Goal: Find specific page/section: Find specific page/section

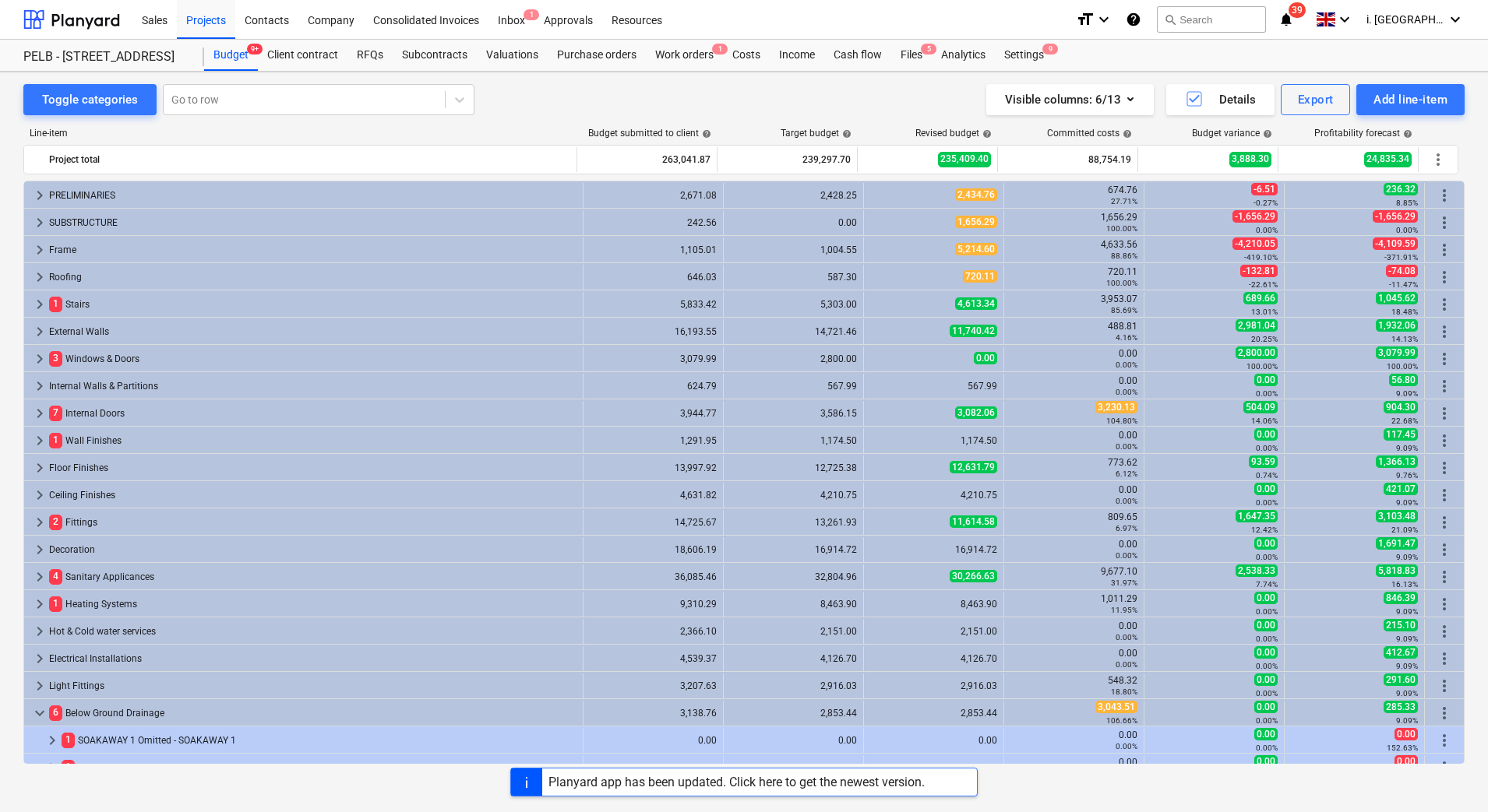
scroll to position [380, 0]
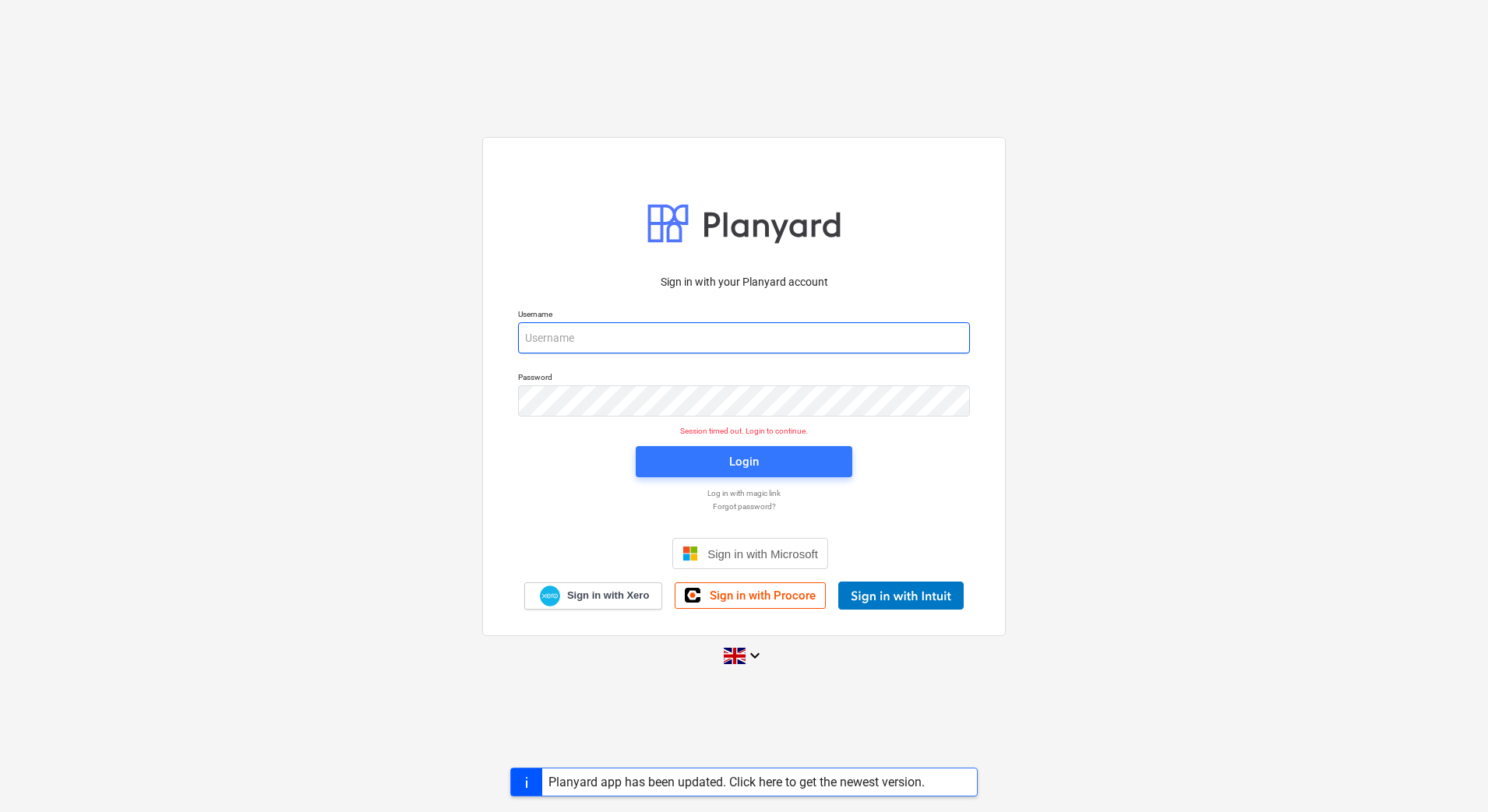
type input "[EMAIL_ADDRESS][DOMAIN_NAME]"
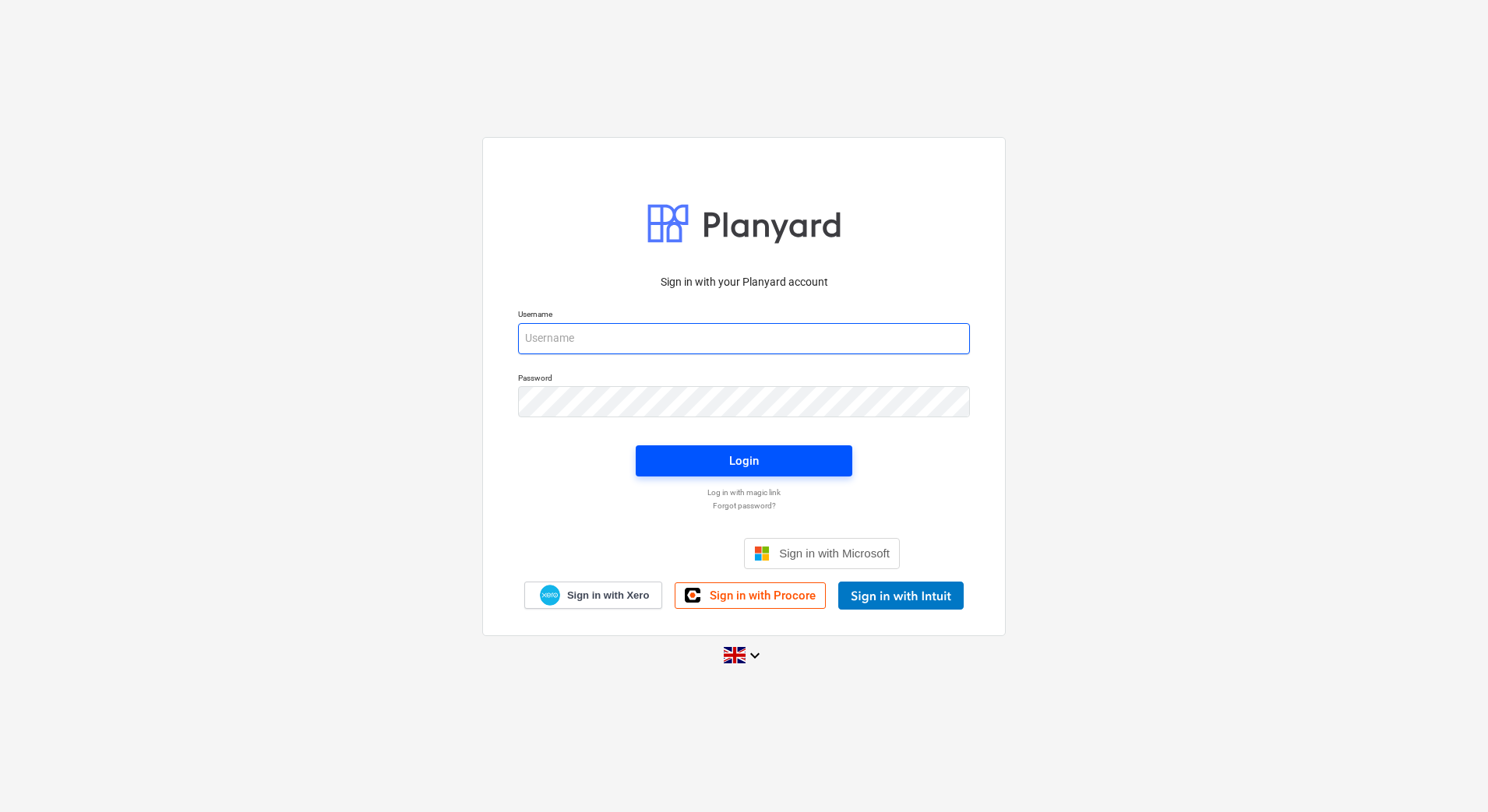
type input "[EMAIL_ADDRESS][DOMAIN_NAME]"
click at [738, 469] on div "Login" at bounding box center [744, 462] width 29 height 21
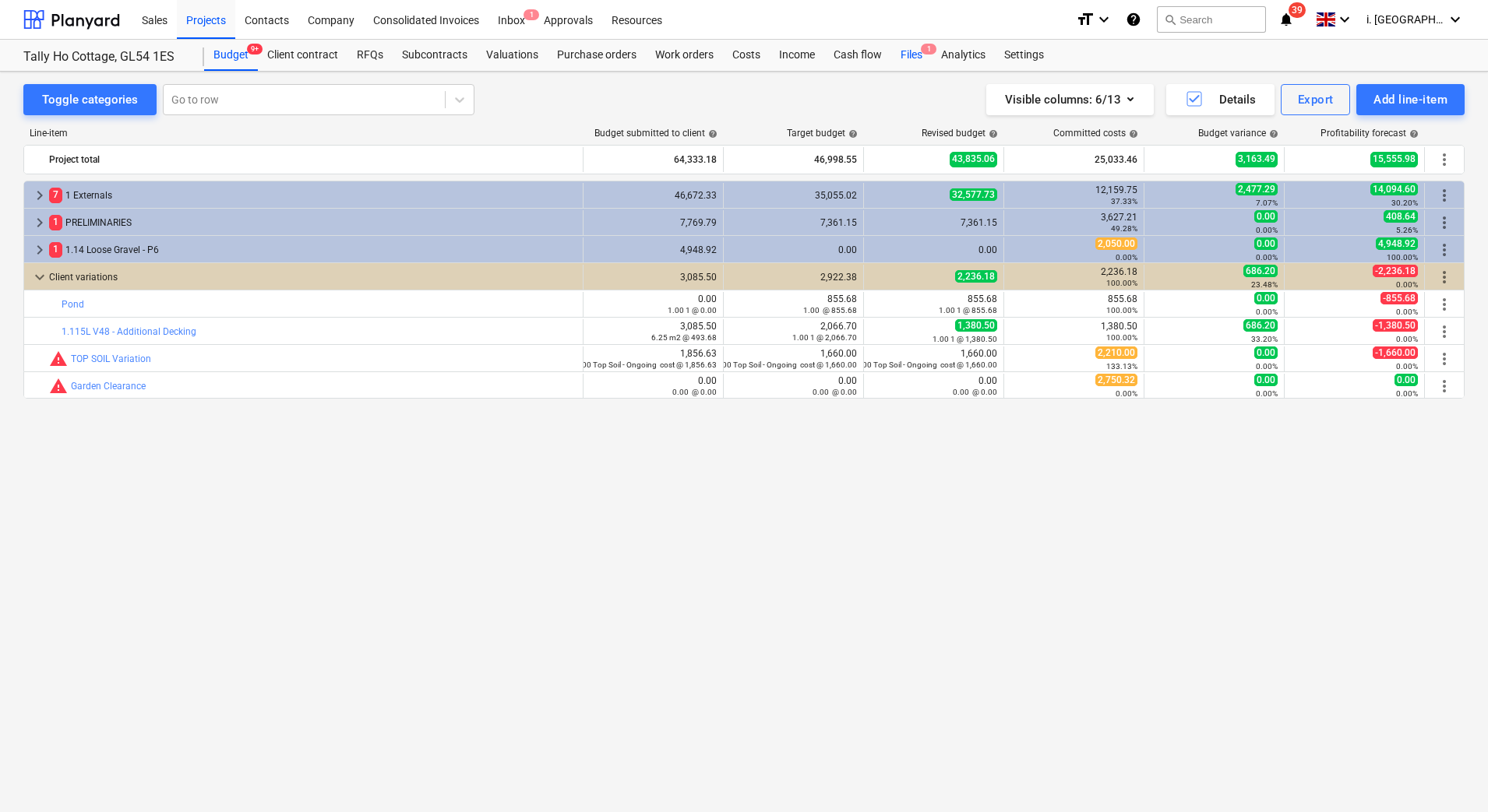
click at [903, 62] on div "Files 1" at bounding box center [912, 55] width 40 height 31
